Goal: Task Accomplishment & Management: Complete application form

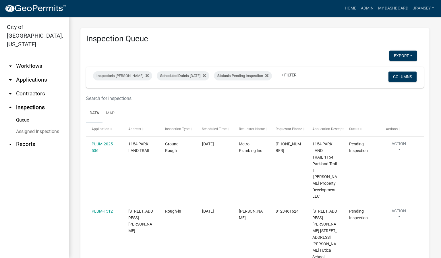
scroll to position [86, 0]
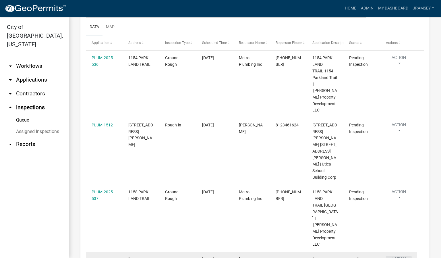
click at [404, 256] on button "Action" at bounding box center [399, 263] width 26 height 14
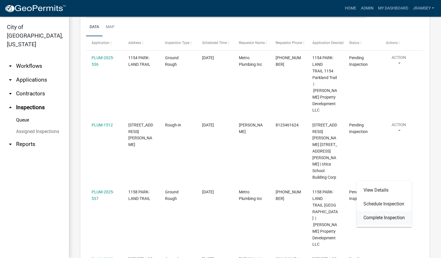
click at [381, 218] on link "Complete Inspection" at bounding box center [383, 218] width 55 height 14
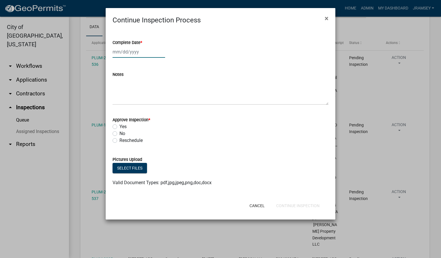
click at [123, 55] on div at bounding box center [139, 52] width 53 height 12
select select "10"
select select "2025"
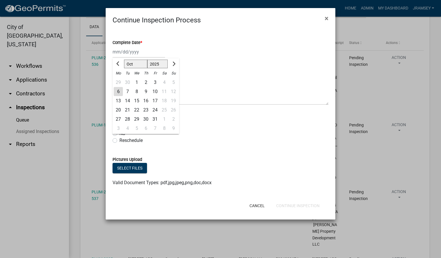
click at [117, 92] on div "6" at bounding box center [118, 91] width 9 height 9
type input "[DATE]"
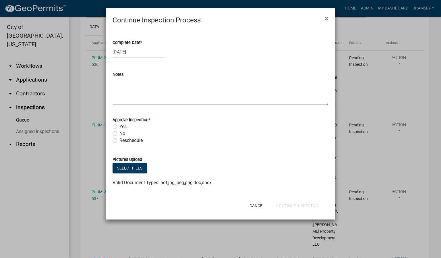
click at [119, 127] on label "Yes" at bounding box center [122, 126] width 7 height 7
click at [119, 127] on input "Yes" at bounding box center [121, 125] width 4 height 4
radio input "true"
click at [302, 205] on button "Continue Inspection" at bounding box center [298, 205] width 53 height 10
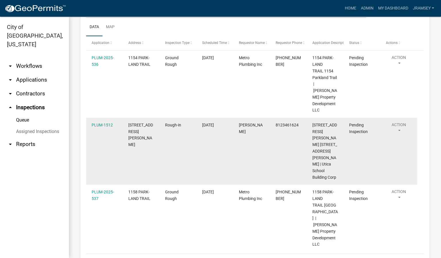
click at [400, 122] on button "Action" at bounding box center [399, 129] width 26 height 14
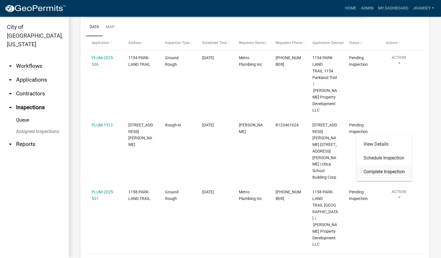
click at [377, 169] on link "Complete Inspection" at bounding box center [383, 172] width 55 height 14
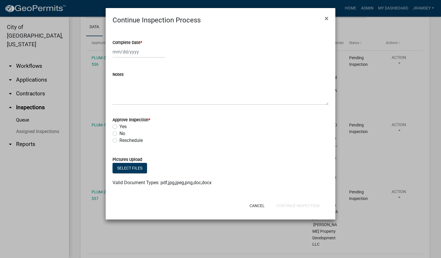
select select "10"
select select "2025"
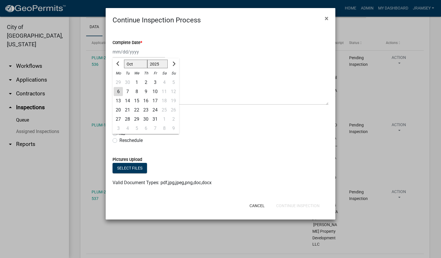
click at [126, 53] on div "[PERSON_NAME] Feb Mar Apr [PERSON_NAME][DATE] Oct Nov [DATE] 1526 1527 1528 152…" at bounding box center [139, 52] width 53 height 12
click at [114, 92] on div "6" at bounding box center [118, 91] width 9 height 9
type input "[DATE]"
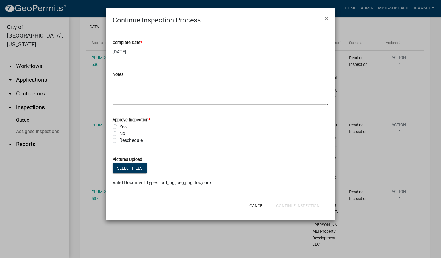
click at [119, 126] on label "Yes" at bounding box center [122, 126] width 7 height 7
click at [119, 126] on input "Yes" at bounding box center [121, 125] width 4 height 4
radio input "true"
click at [297, 207] on button "Continue Inspection" at bounding box center [298, 205] width 53 height 10
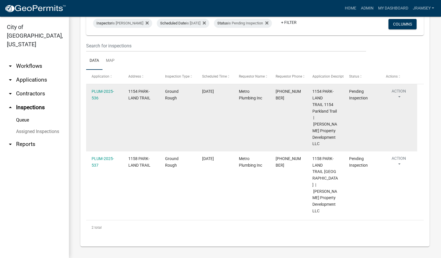
scroll to position [44, 0]
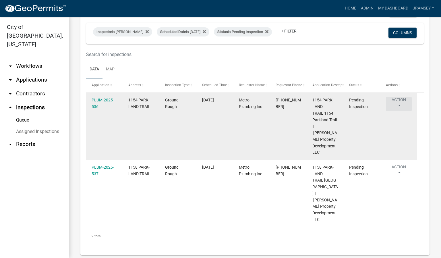
click at [400, 104] on button "Action" at bounding box center [399, 104] width 26 height 14
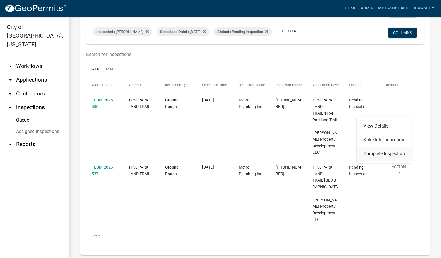
click at [380, 148] on link "Complete Inspection" at bounding box center [383, 154] width 55 height 14
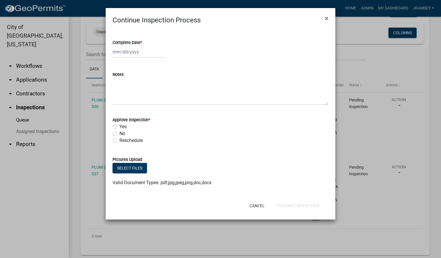
select select "10"
select select "2025"
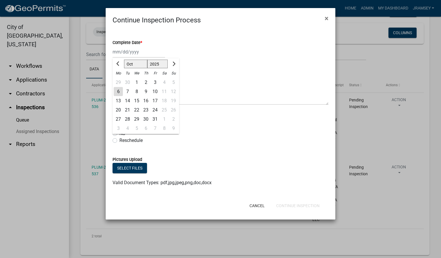
click at [136, 53] on div "[PERSON_NAME] Feb Mar Apr [PERSON_NAME][DATE] Oct Nov [DATE] 1526 1527 1528 152…" at bounding box center [139, 52] width 53 height 12
click at [120, 91] on div "6" at bounding box center [118, 91] width 9 height 9
type input "[DATE]"
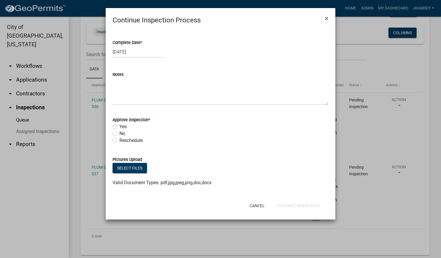
click at [119, 125] on label "Yes" at bounding box center [122, 126] width 7 height 7
click at [119, 125] on input "Yes" at bounding box center [121, 125] width 4 height 4
radio input "true"
click at [279, 206] on button "Continue Inspection" at bounding box center [298, 205] width 53 height 10
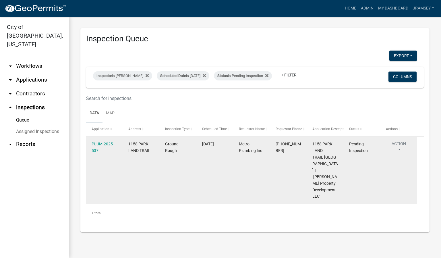
scroll to position [0, 0]
click at [394, 152] on button "Action" at bounding box center [399, 148] width 26 height 14
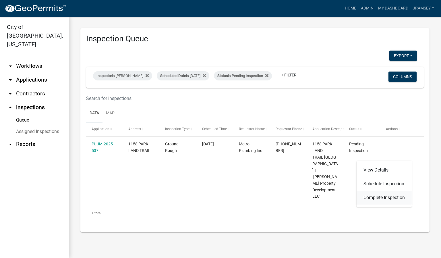
click at [373, 195] on link "Complete Inspection" at bounding box center [383, 198] width 55 height 14
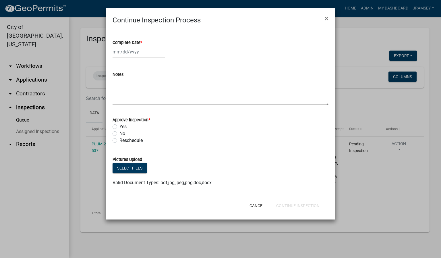
click at [128, 54] on div at bounding box center [139, 52] width 53 height 12
select select "10"
select select "2025"
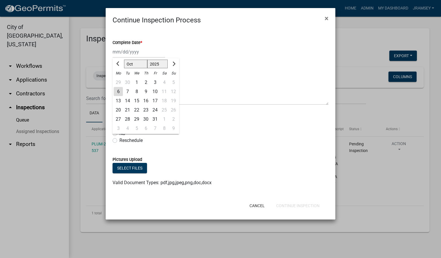
click at [117, 92] on div "6" at bounding box center [118, 91] width 9 height 9
type input "[DATE]"
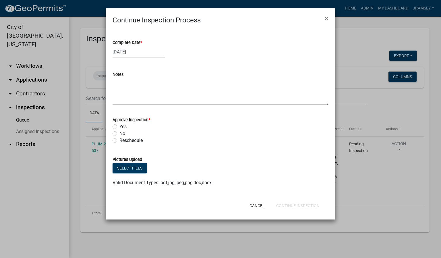
click at [119, 128] on label "Yes" at bounding box center [122, 126] width 7 height 7
click at [119, 127] on input "Yes" at bounding box center [121, 125] width 4 height 4
radio input "true"
click at [282, 204] on button "Continue Inspection" at bounding box center [298, 205] width 53 height 10
